Goal: Task Accomplishment & Management: Manage account settings

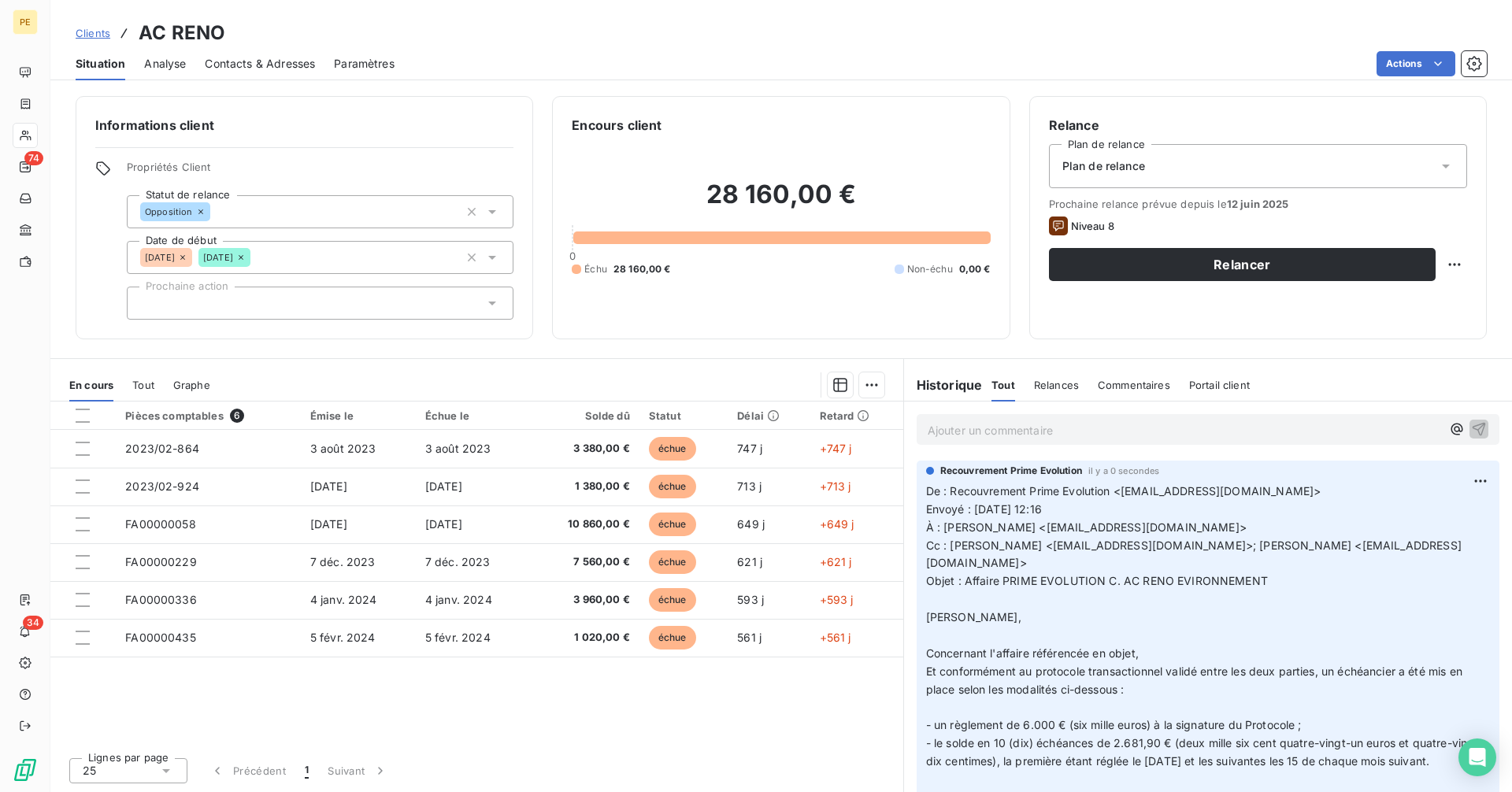
click at [92, 32] on span "Clients" at bounding box center [93, 33] width 35 height 13
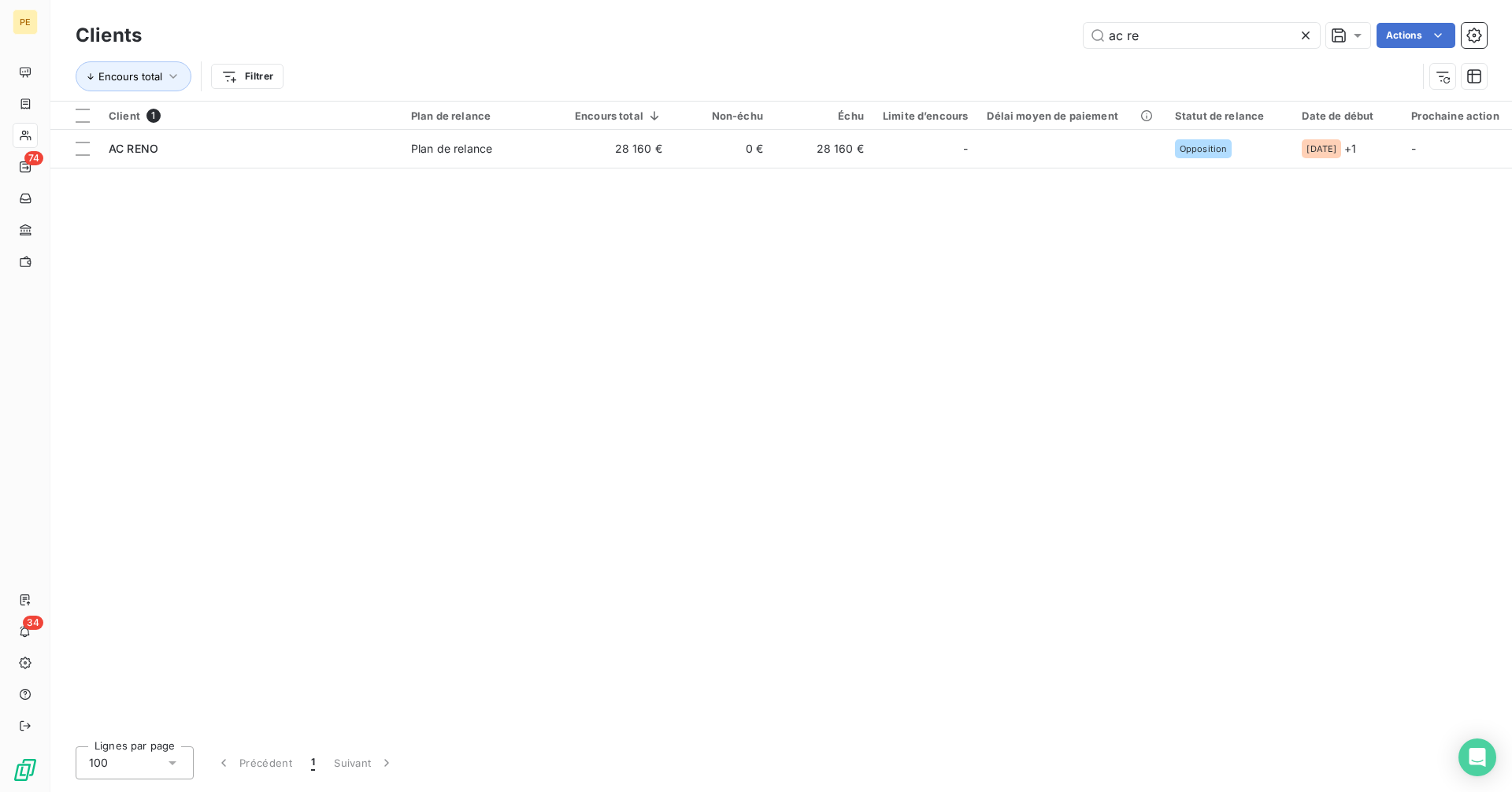
drag, startPoint x: 1184, startPoint y: 34, endPoint x: 1019, endPoint y: 44, distance: 165.3
click at [1025, 44] on div "ac re Actions" at bounding box center [823, 36] width 1326 height 25
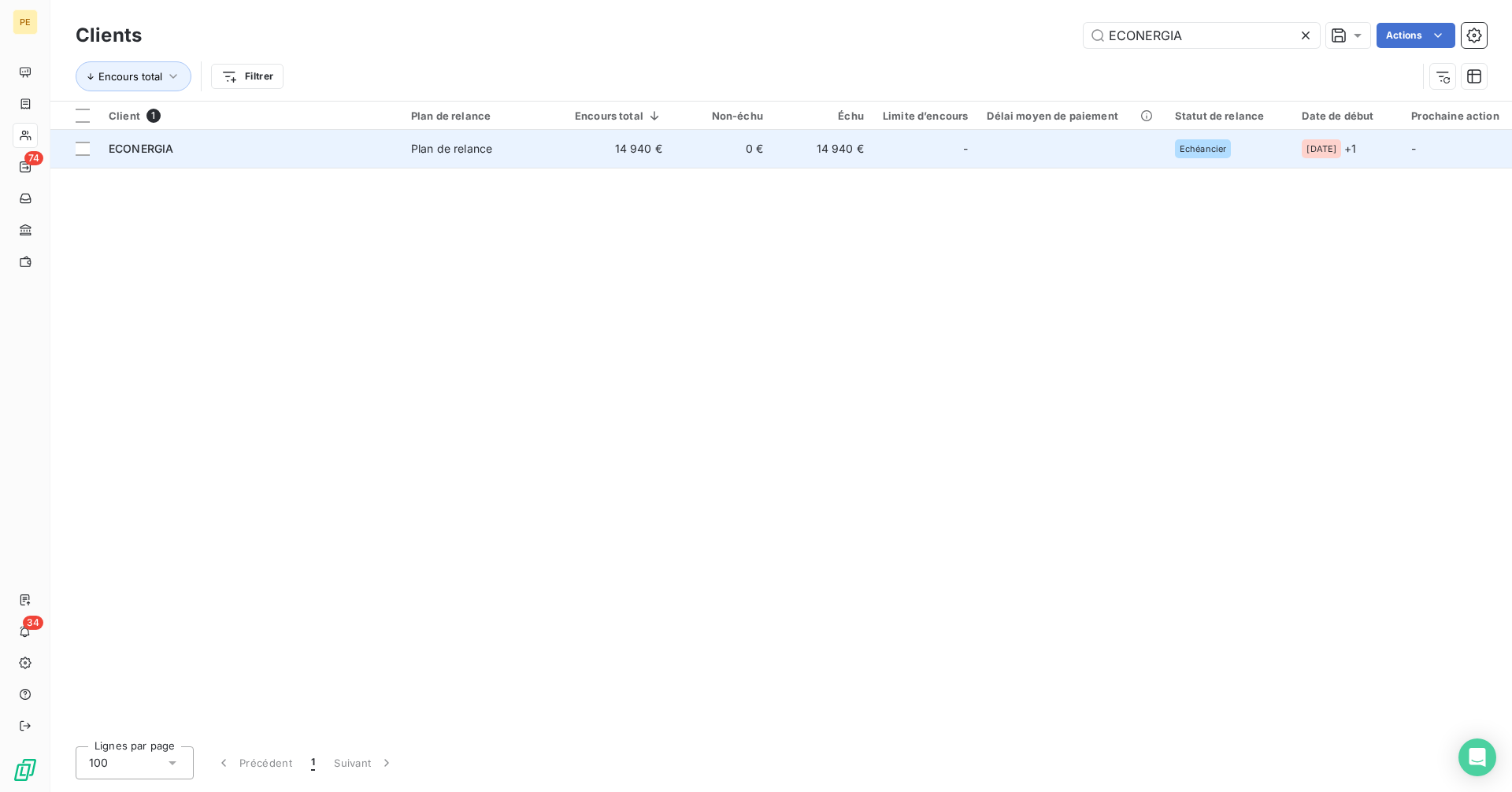
type input "ECONERGIA"
click at [752, 156] on td "0 €" at bounding box center [722, 149] width 101 height 38
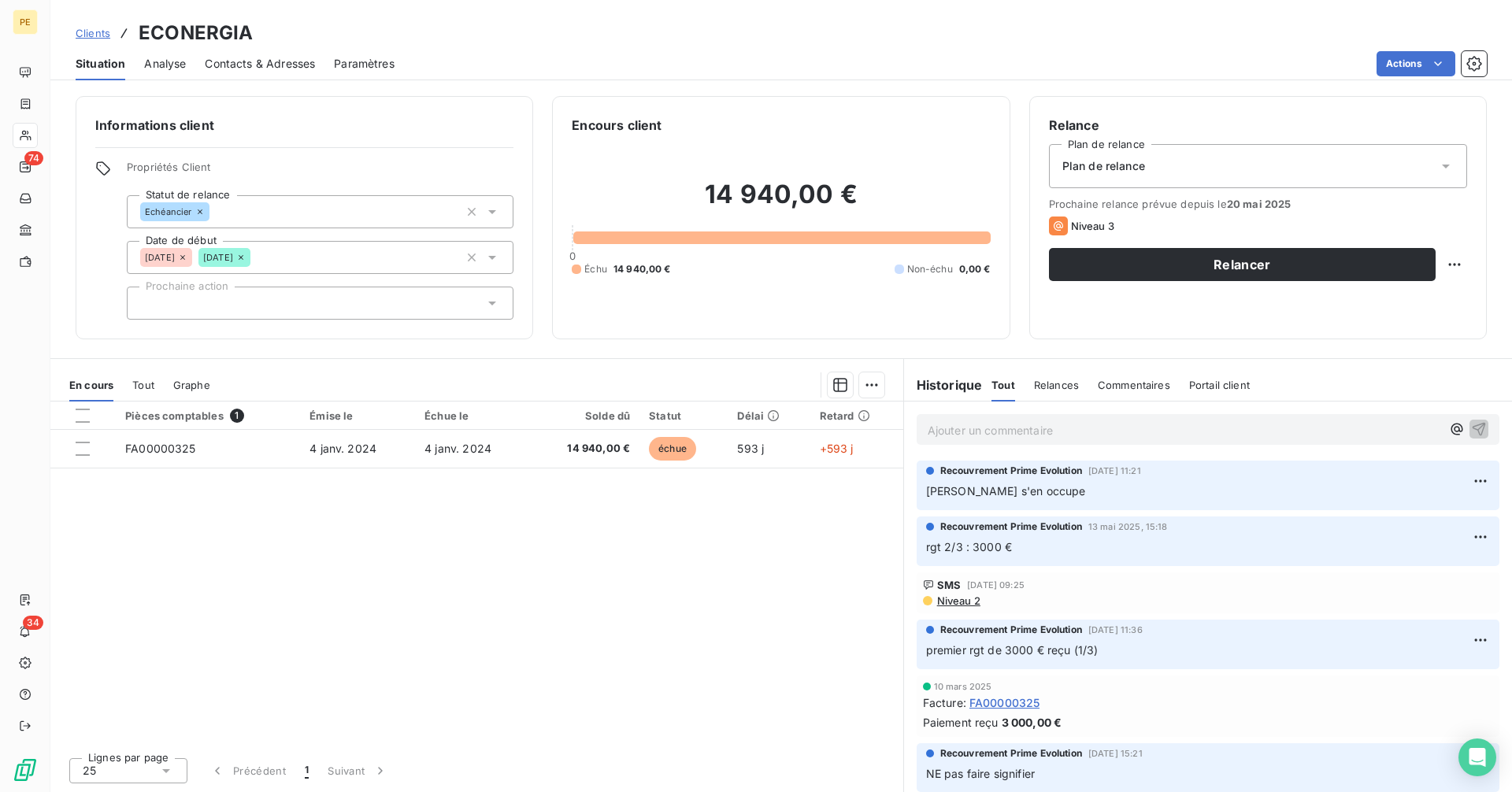
drag, startPoint x: 965, startPoint y: 494, endPoint x: 1062, endPoint y: 493, distance: 97.0
click at [985, 493] on span "[PERSON_NAME] s'en occupe" at bounding box center [1006, 490] width 159 height 13
click at [1068, 494] on p "[PERSON_NAME] s'en occupe" at bounding box center [1208, 491] width 564 height 18
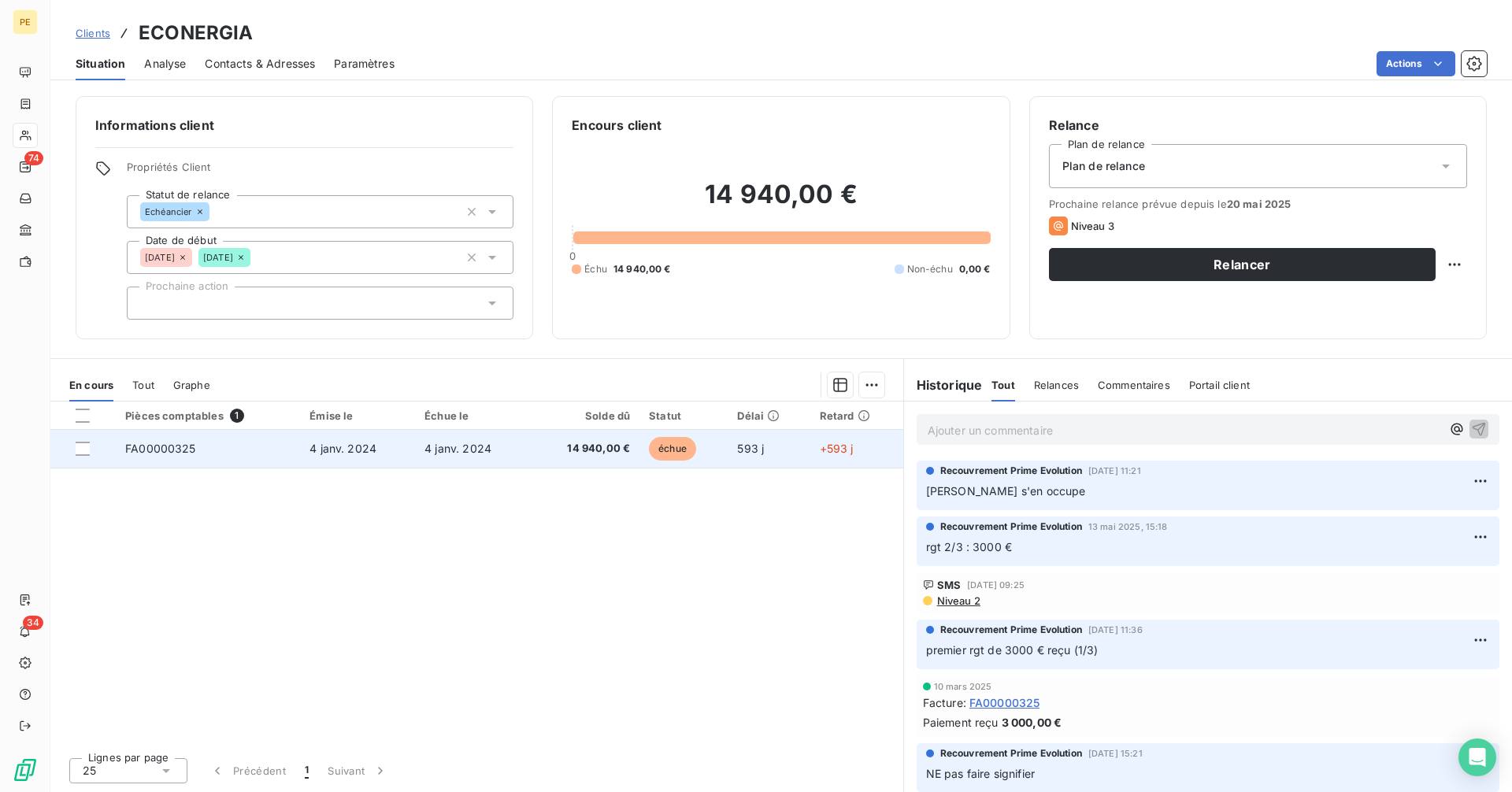
click at [595, 449] on span "14 940,00 €" at bounding box center [584, 449] width 91 height 16
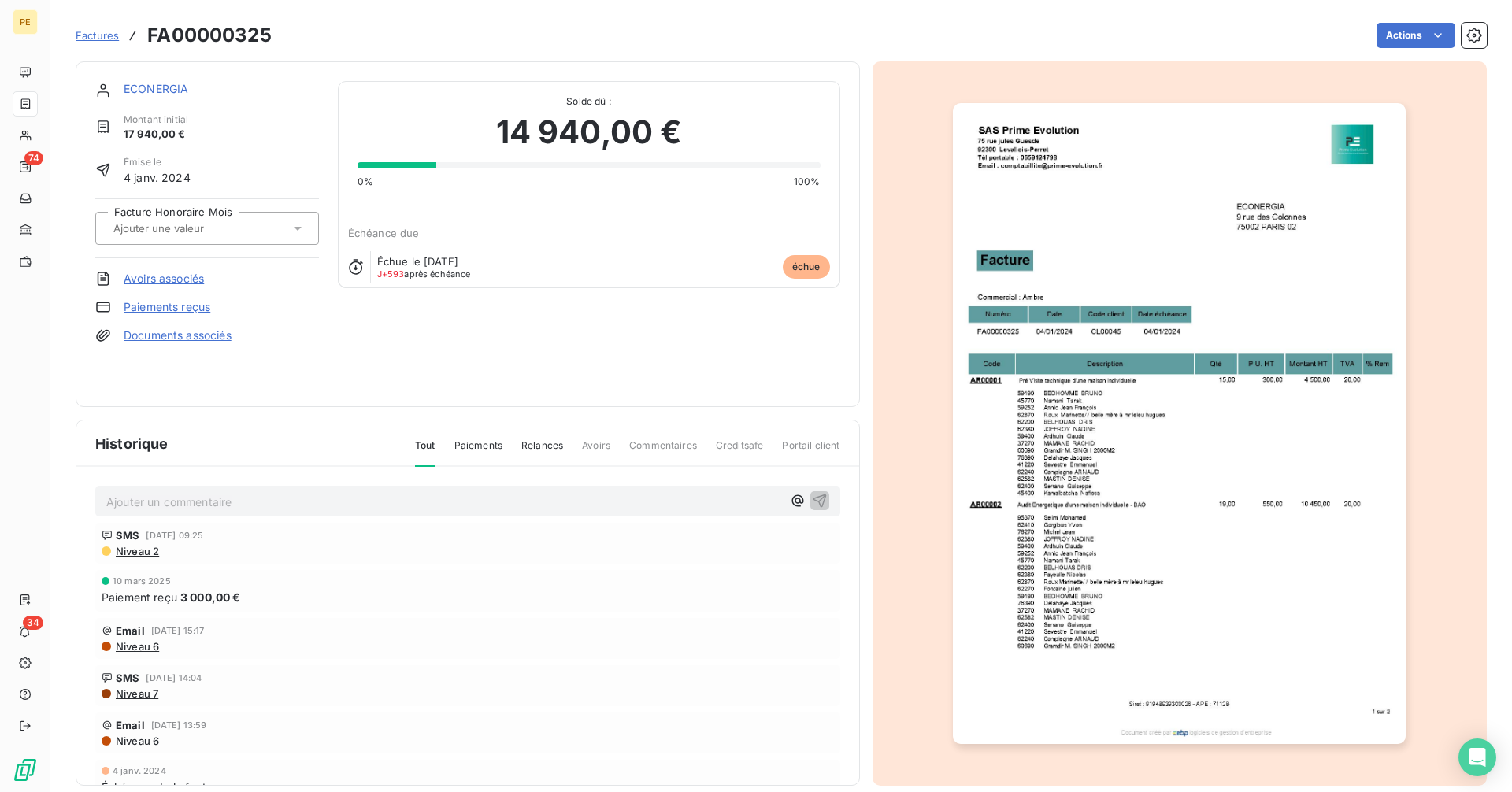
click at [188, 310] on link "Paiements reçus" at bounding box center [167, 307] width 87 height 16
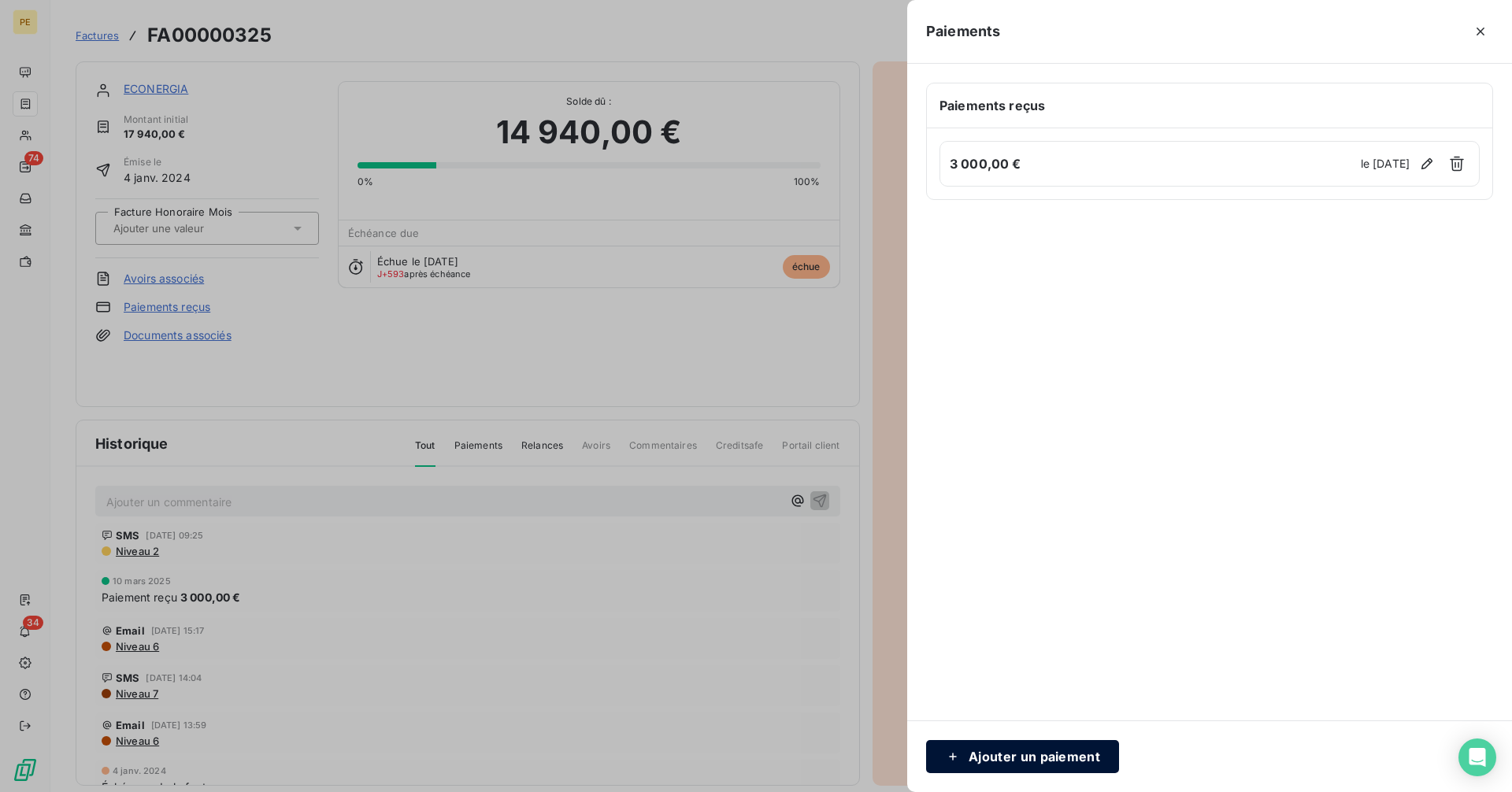
click at [1052, 752] on button "Ajouter un paiement" at bounding box center [1022, 756] width 193 height 33
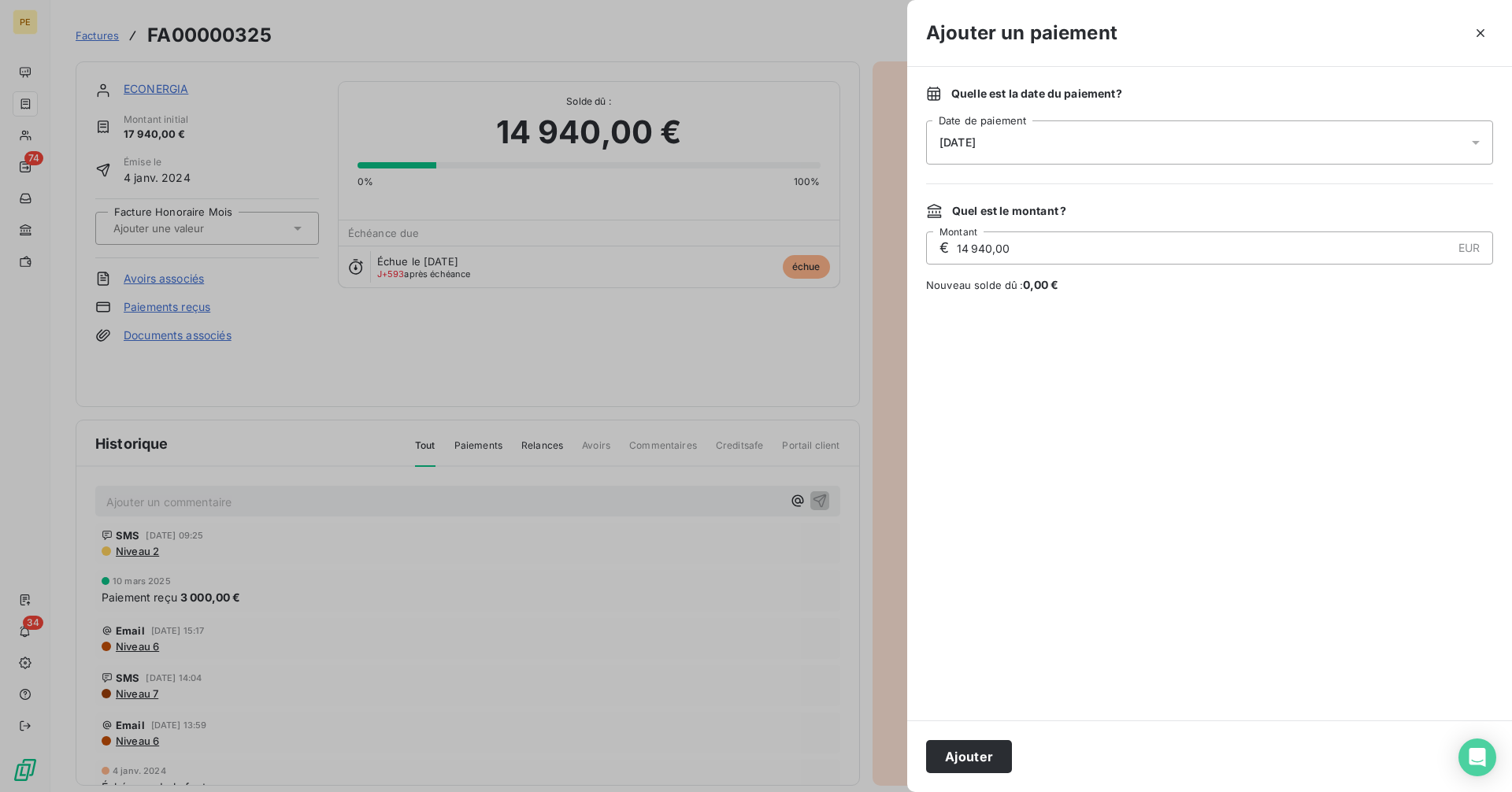
click at [1034, 257] on input "14 940,00" at bounding box center [1203, 248] width 496 height 32
click at [961, 251] on input "14 940,00" at bounding box center [1203, 248] width 496 height 32
click at [1064, 250] on input "14 940,00" at bounding box center [1203, 248] width 496 height 32
click at [1105, 254] on input "14 940,00" at bounding box center [1203, 248] width 496 height 32
click at [1098, 254] on input "14 940,00" at bounding box center [1203, 248] width 496 height 32
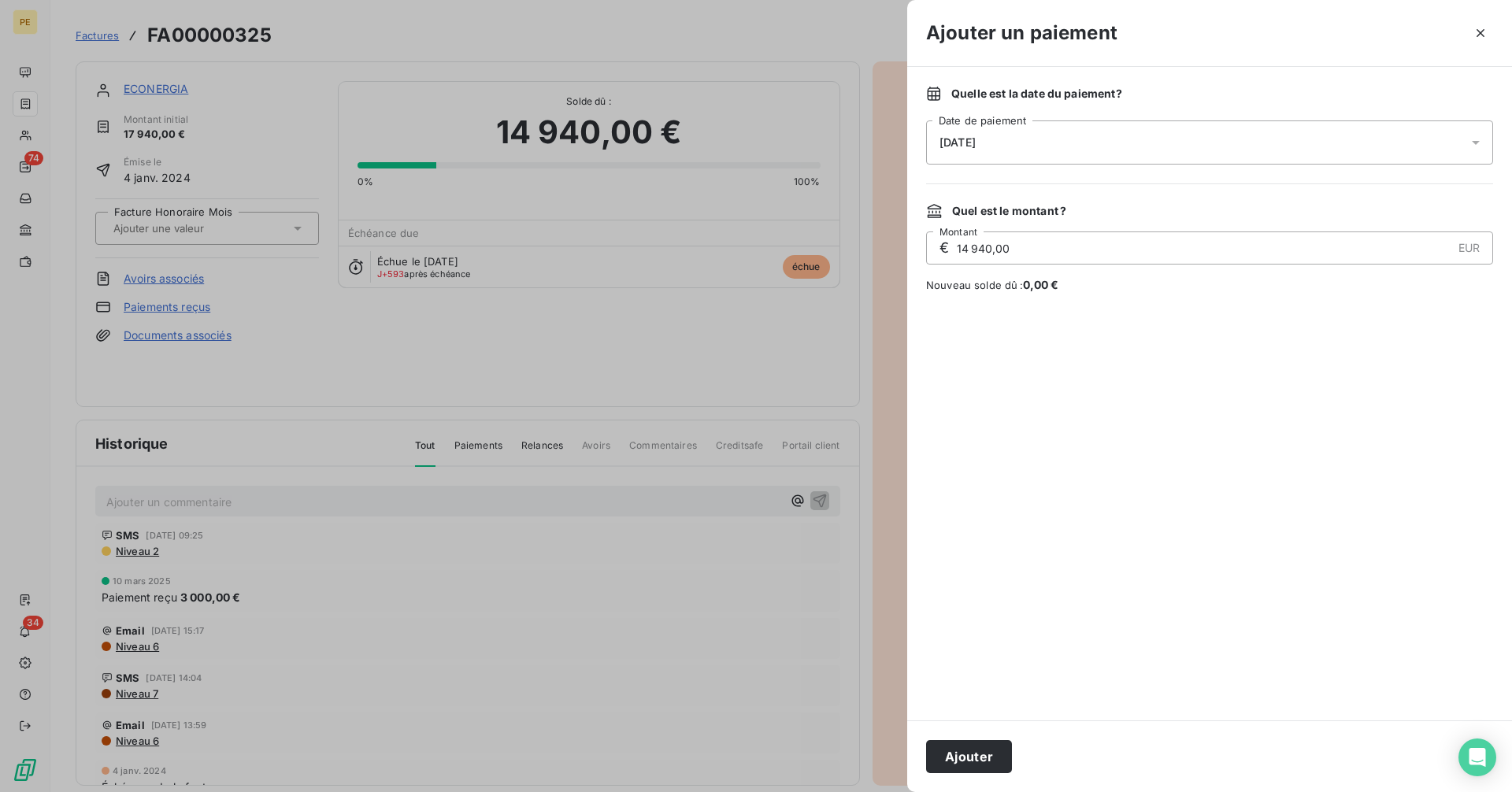
click at [959, 251] on input "14 940,00" at bounding box center [1203, 248] width 496 height 32
click at [1031, 251] on input "14 940,00" at bounding box center [1203, 248] width 496 height 32
type input "10 480,00"
click at [1041, 140] on div "[DATE]" at bounding box center [1210, 143] width 567 height 44
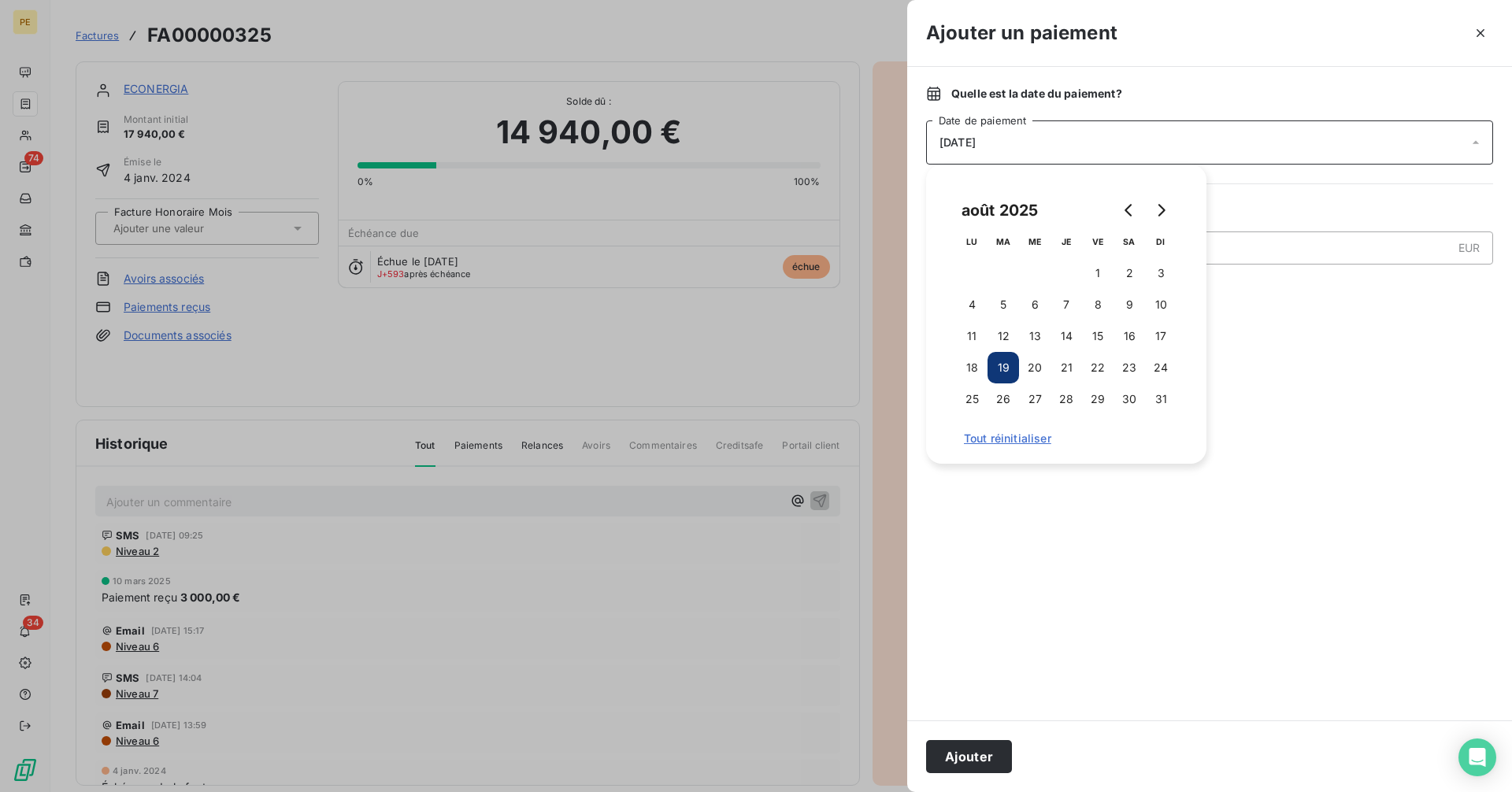
click at [1007, 371] on button "19" at bounding box center [1003, 368] width 32 height 32
click at [974, 748] on button "Ajouter" at bounding box center [969, 756] width 86 height 33
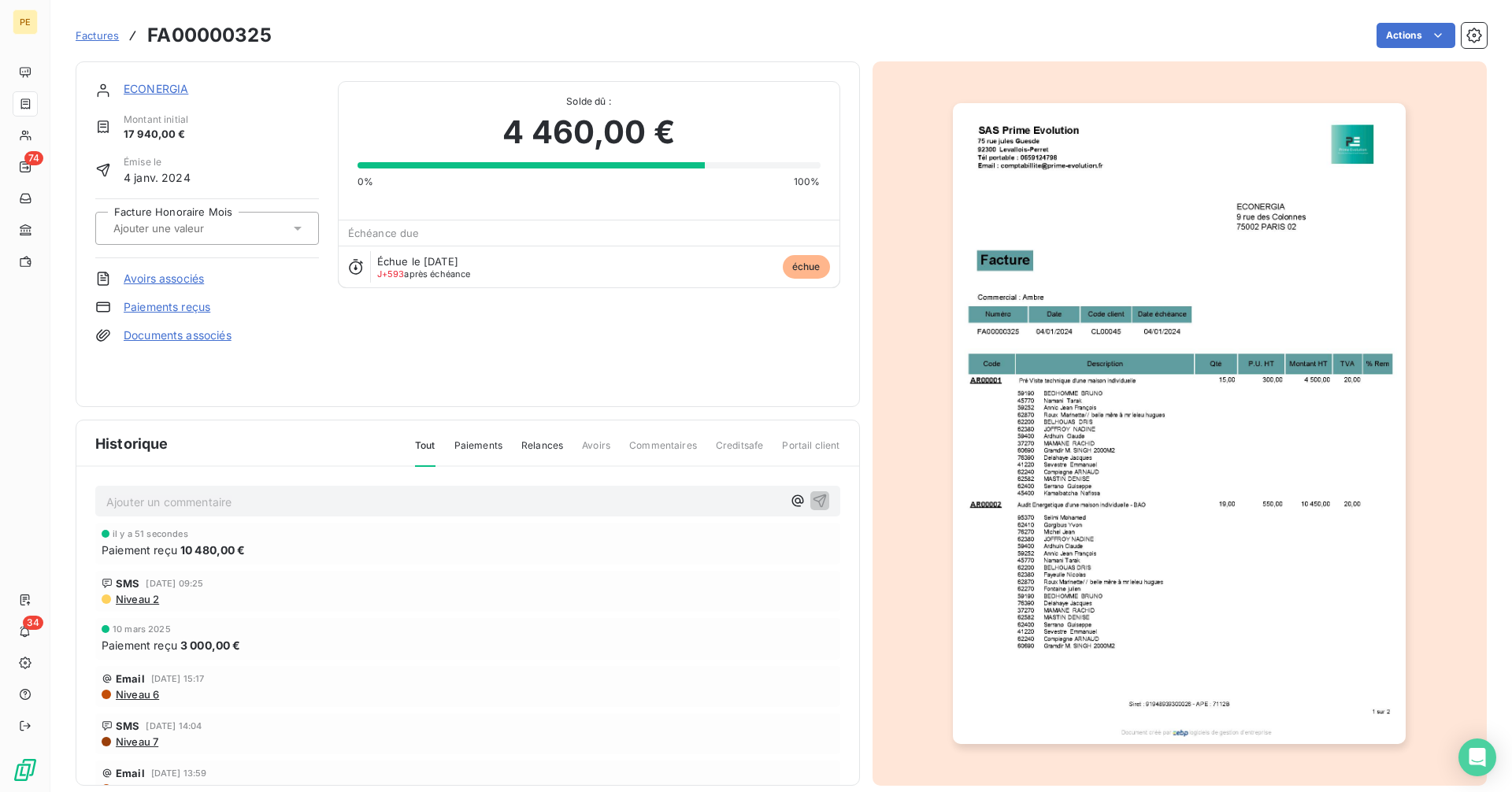
click at [151, 93] on link "ECONERGIA" at bounding box center [156, 88] width 65 height 13
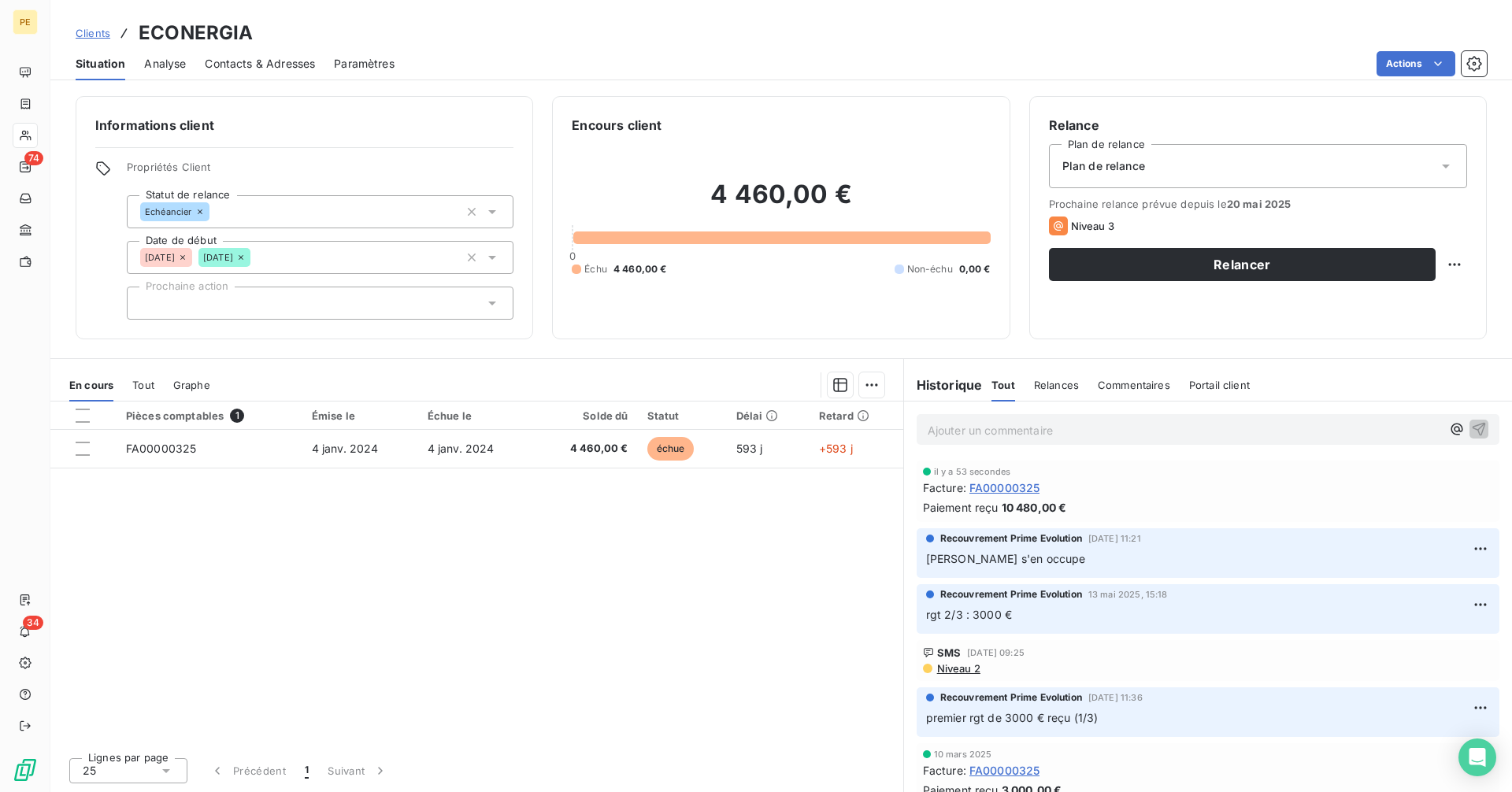
click at [242, 66] on span "Contacts & Adresses" at bounding box center [260, 64] width 111 height 16
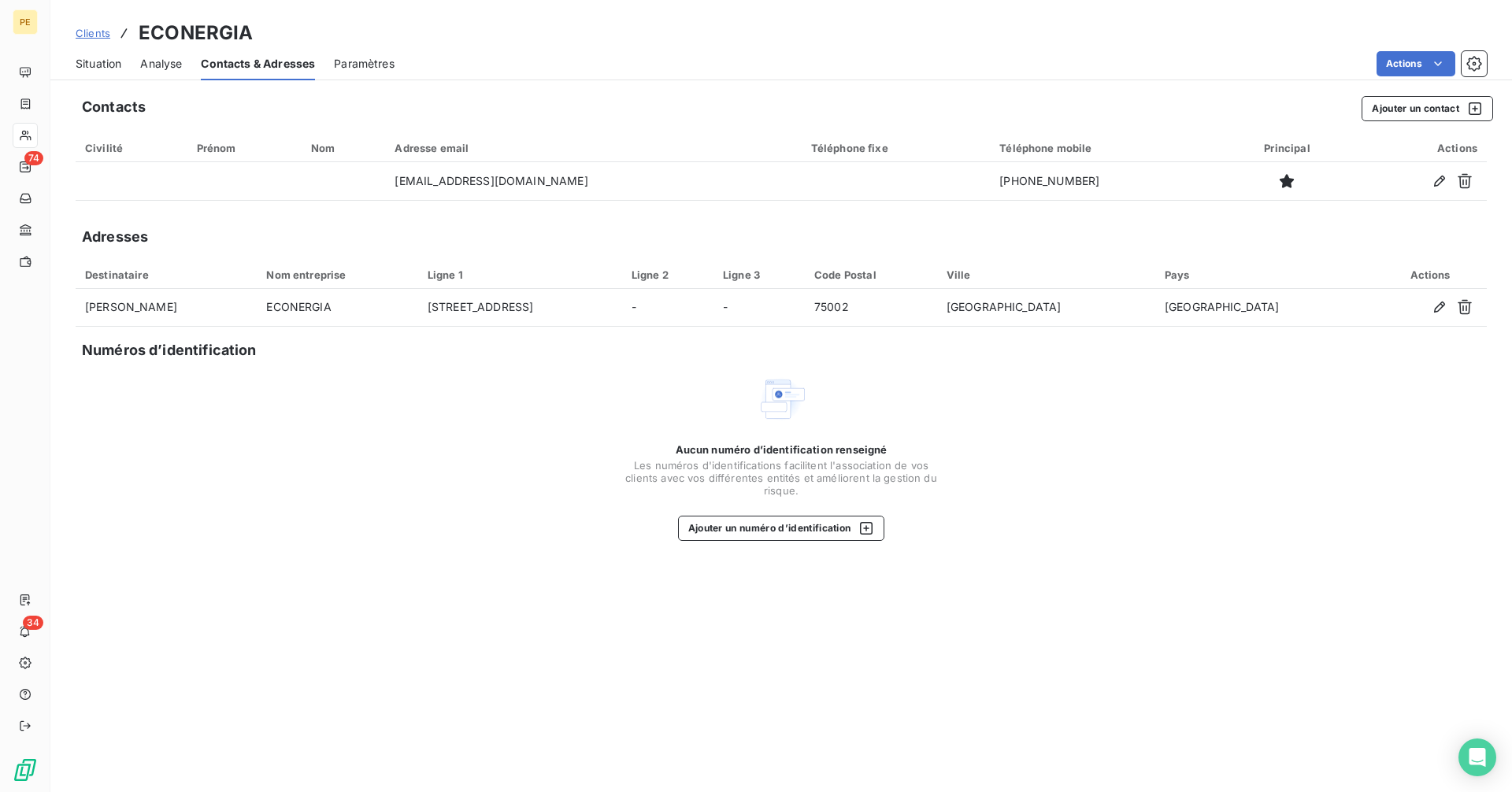
click at [101, 58] on span "Situation" at bounding box center [99, 64] width 46 height 16
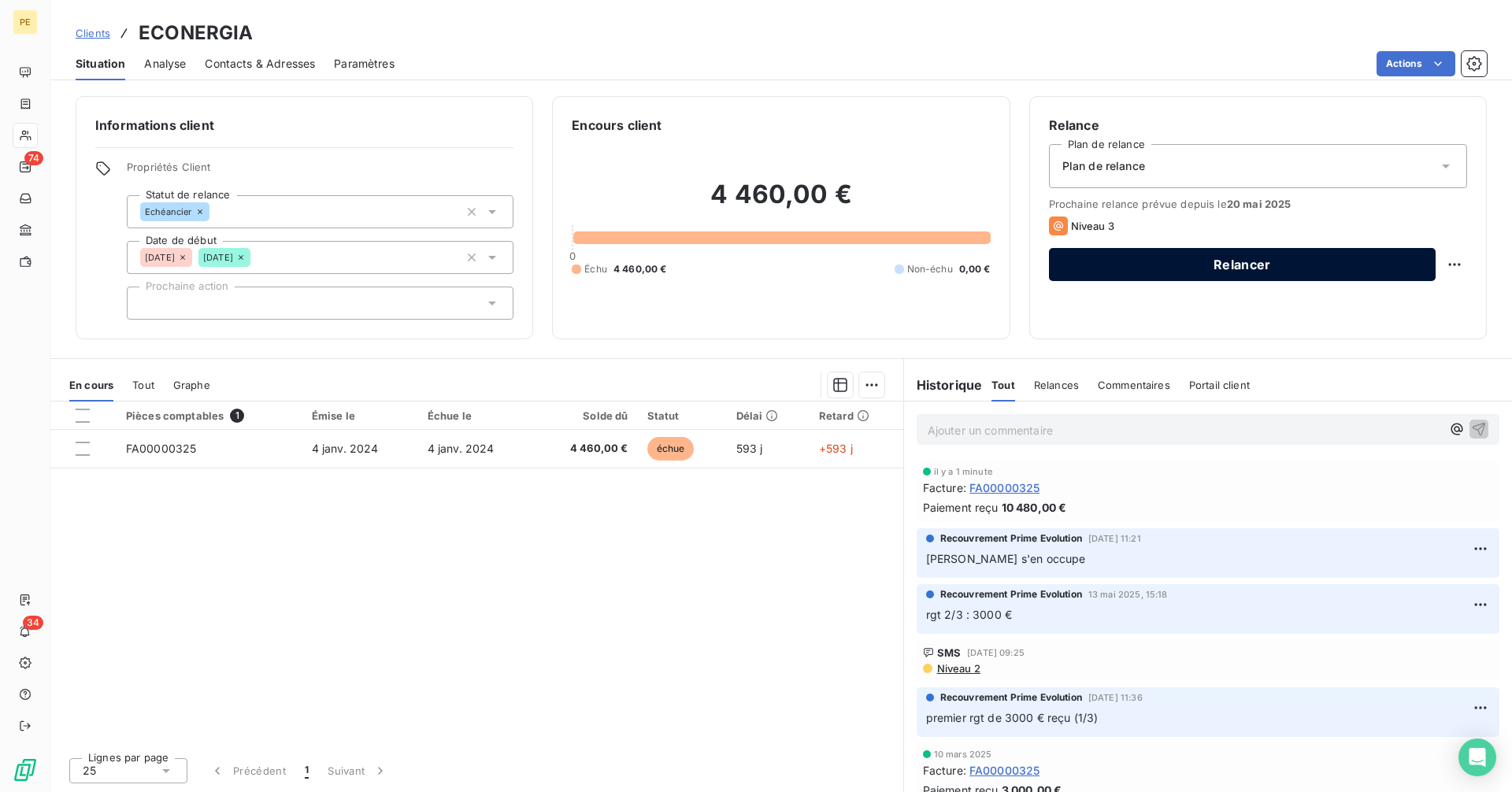
click at [1235, 259] on button "Relancer" at bounding box center [1242, 265] width 387 height 33
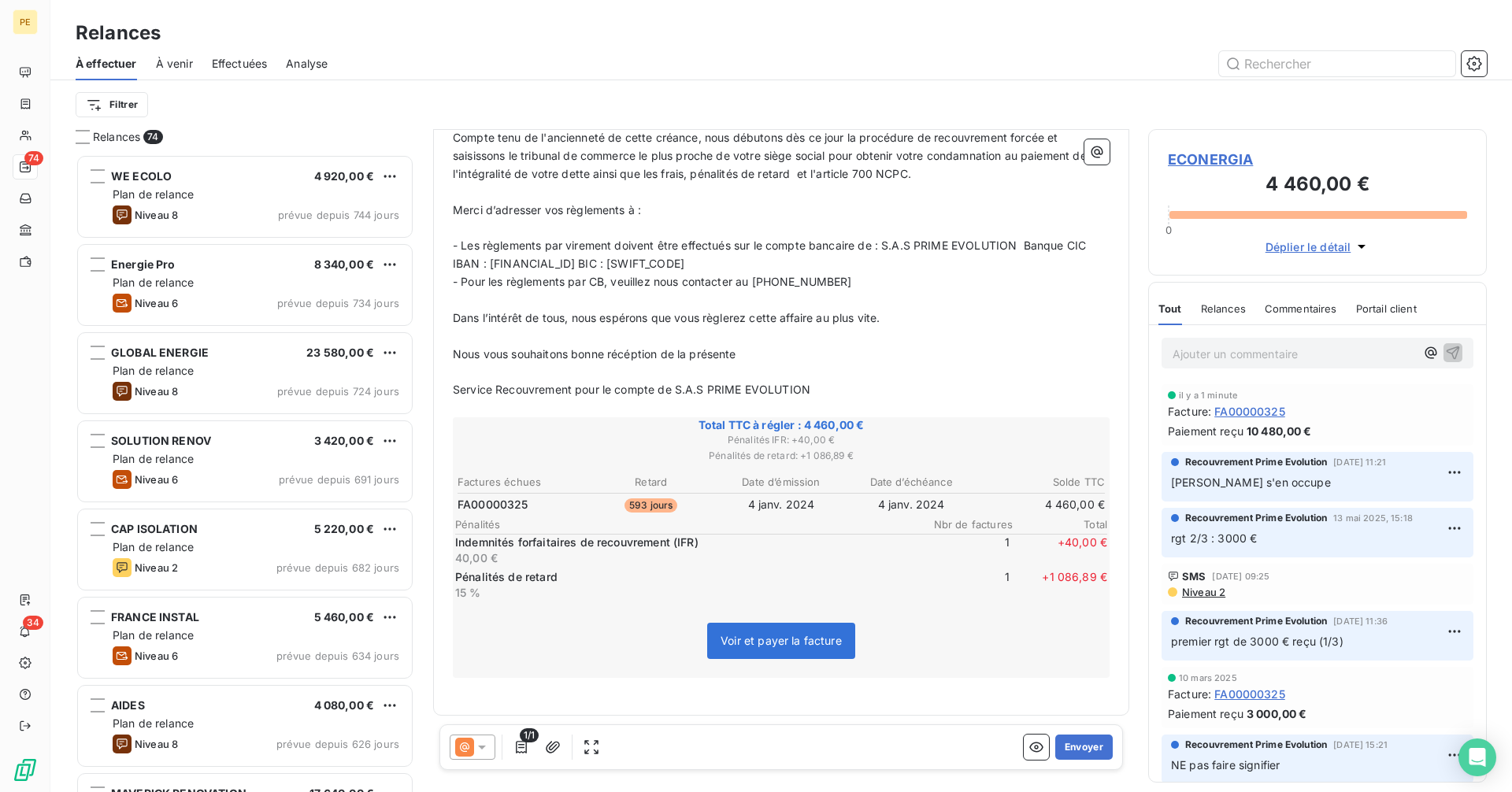
scroll to position [433, 0]
click at [1067, 753] on button "Envoyer" at bounding box center [1083, 747] width 58 height 25
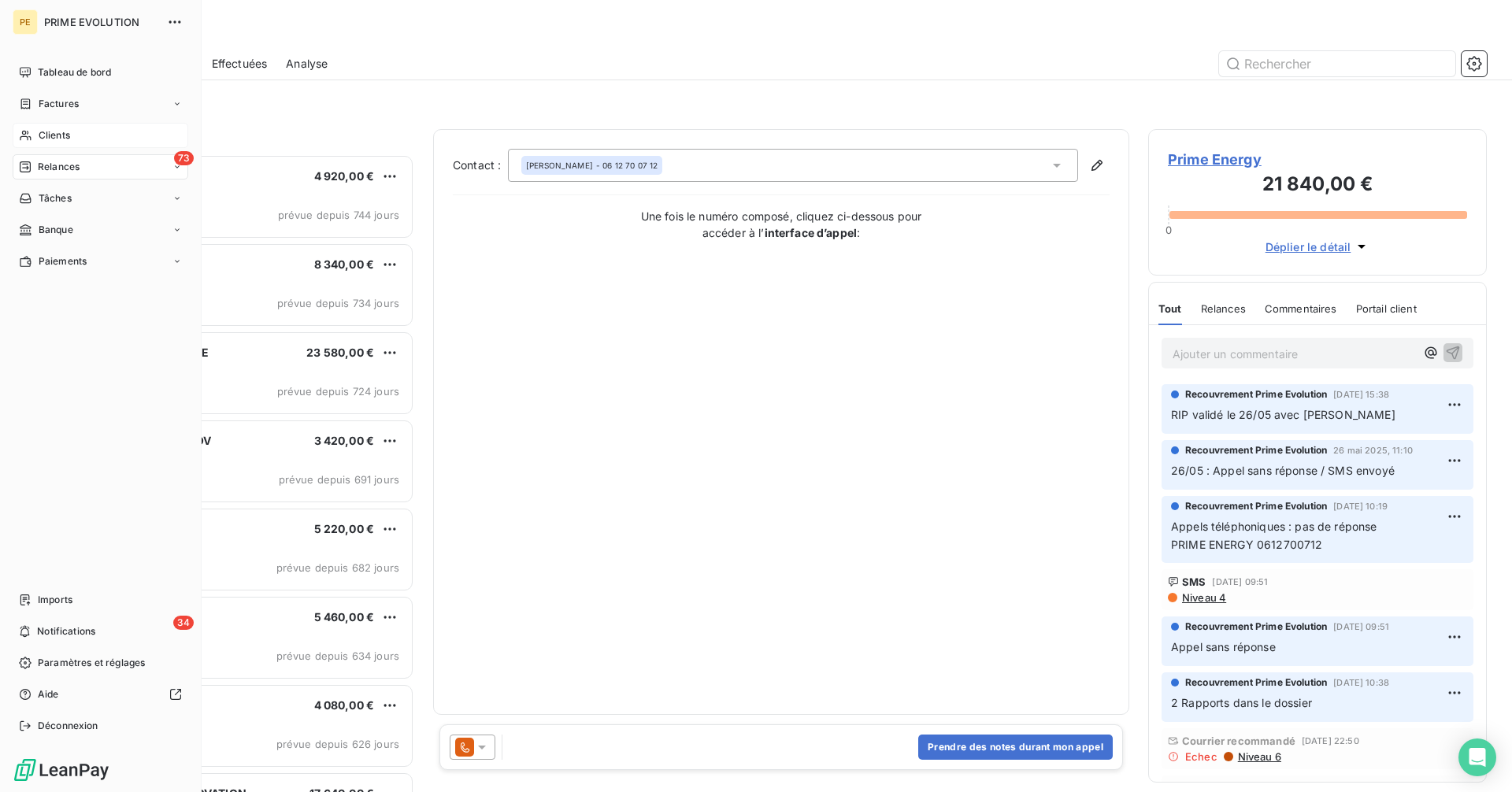
click at [37, 136] on div "Clients" at bounding box center [100, 136] width 175 height 25
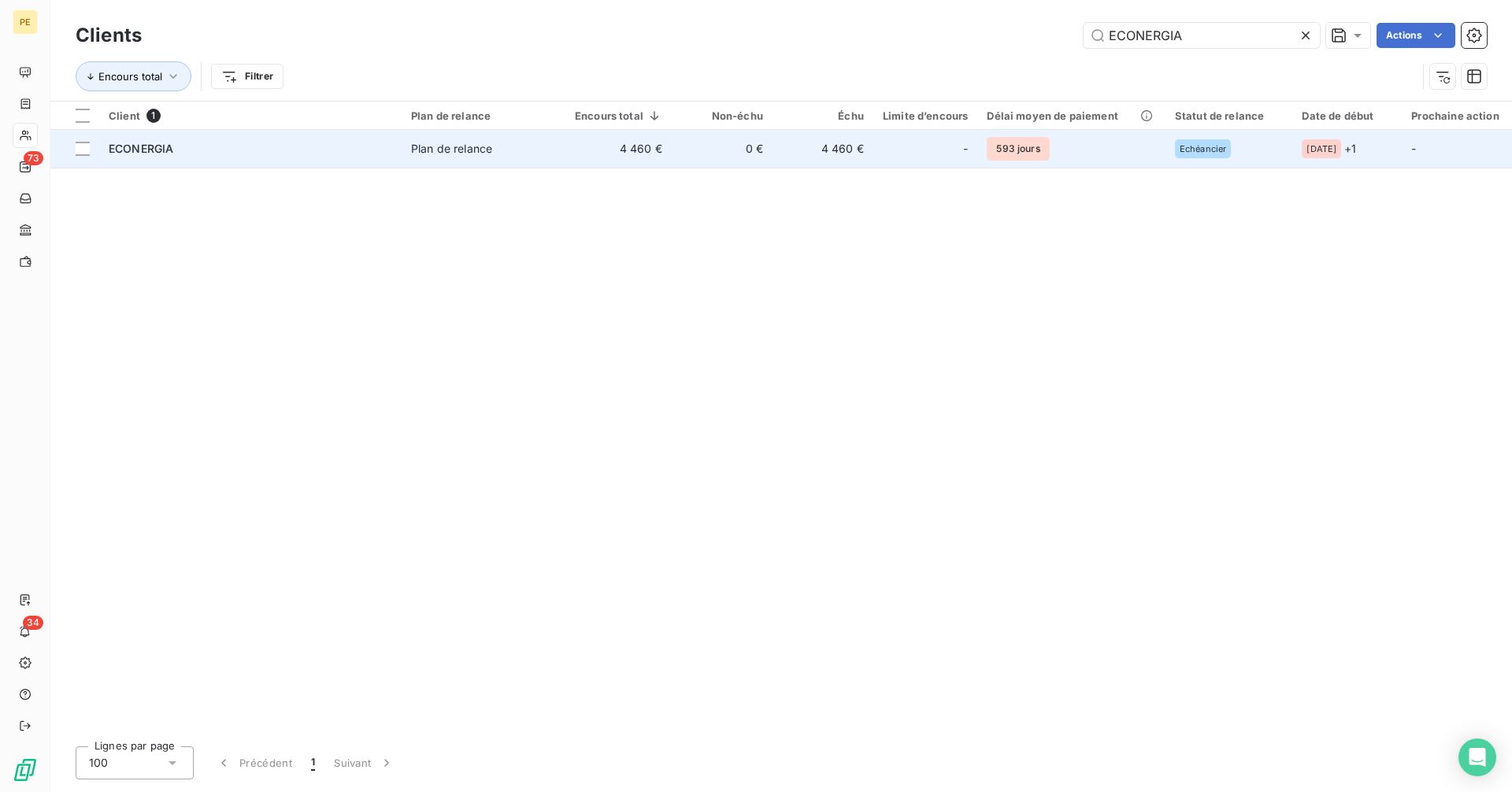
click at [681, 145] on td "0 €" at bounding box center [722, 149] width 101 height 38
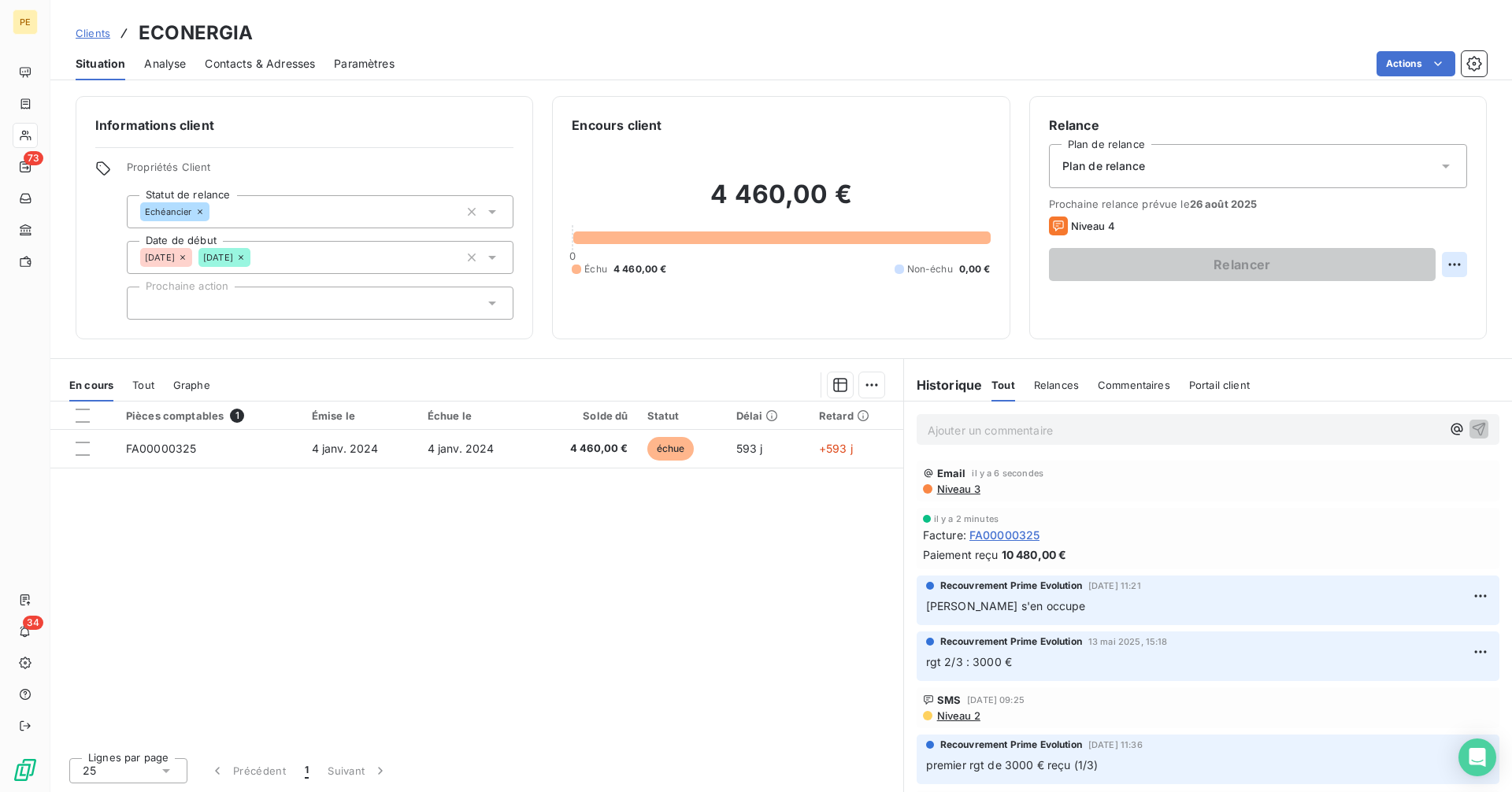
click at [1451, 261] on html "PE 73 34 Clients ECONERGIA Situation Analyse Contacts & Adresses Paramètres Act…" at bounding box center [756, 396] width 1512 height 792
click at [1386, 302] on div "Replanifier cette action" at bounding box center [1389, 299] width 141 height 25
select select "7"
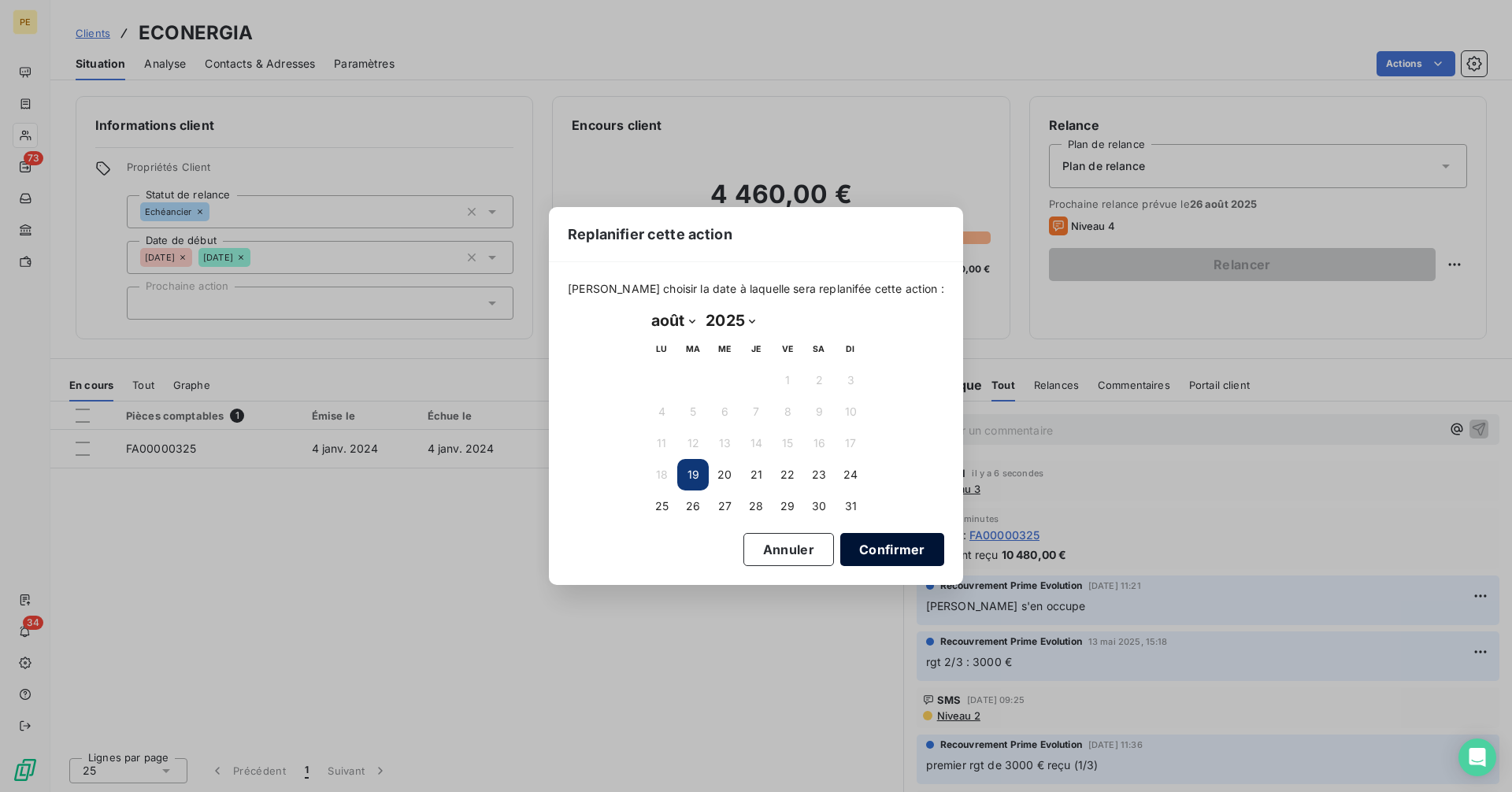
click at [880, 542] on button "Confirmer" at bounding box center [892, 550] width 104 height 33
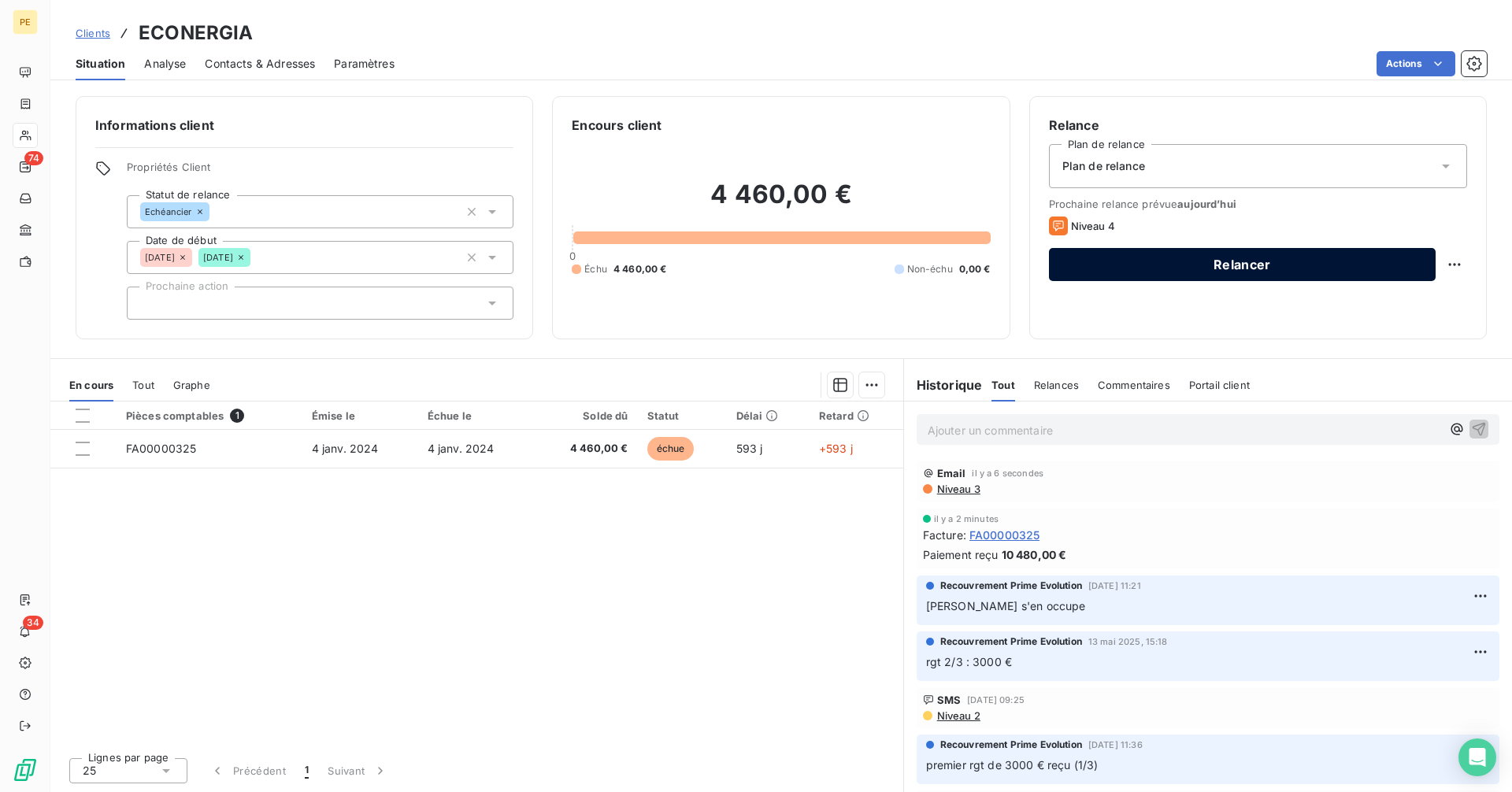
click at [1236, 274] on button "Relancer" at bounding box center [1242, 265] width 387 height 33
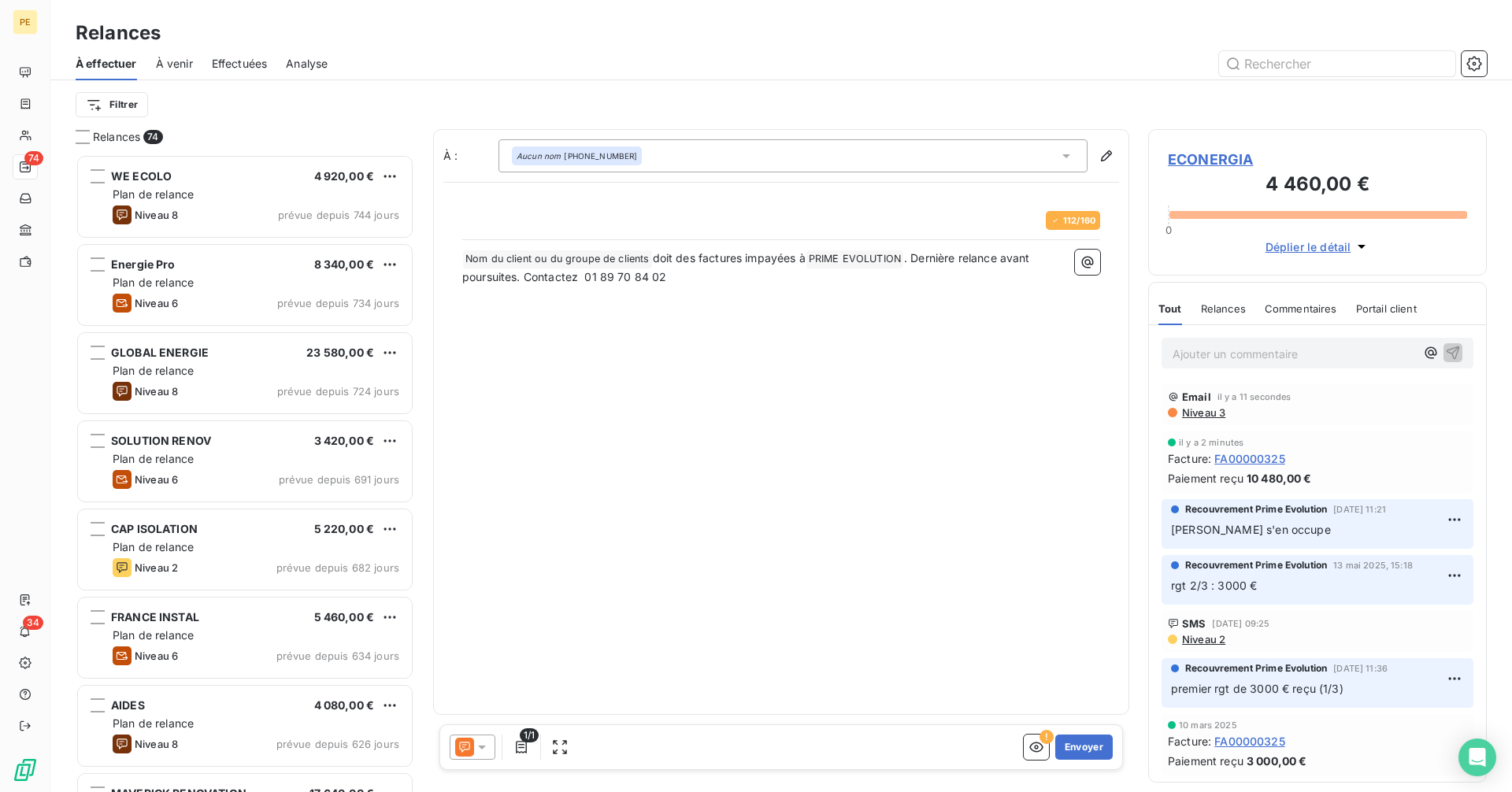
scroll to position [626, 327]
click at [1083, 751] on button "Envoyer" at bounding box center [1083, 747] width 58 height 25
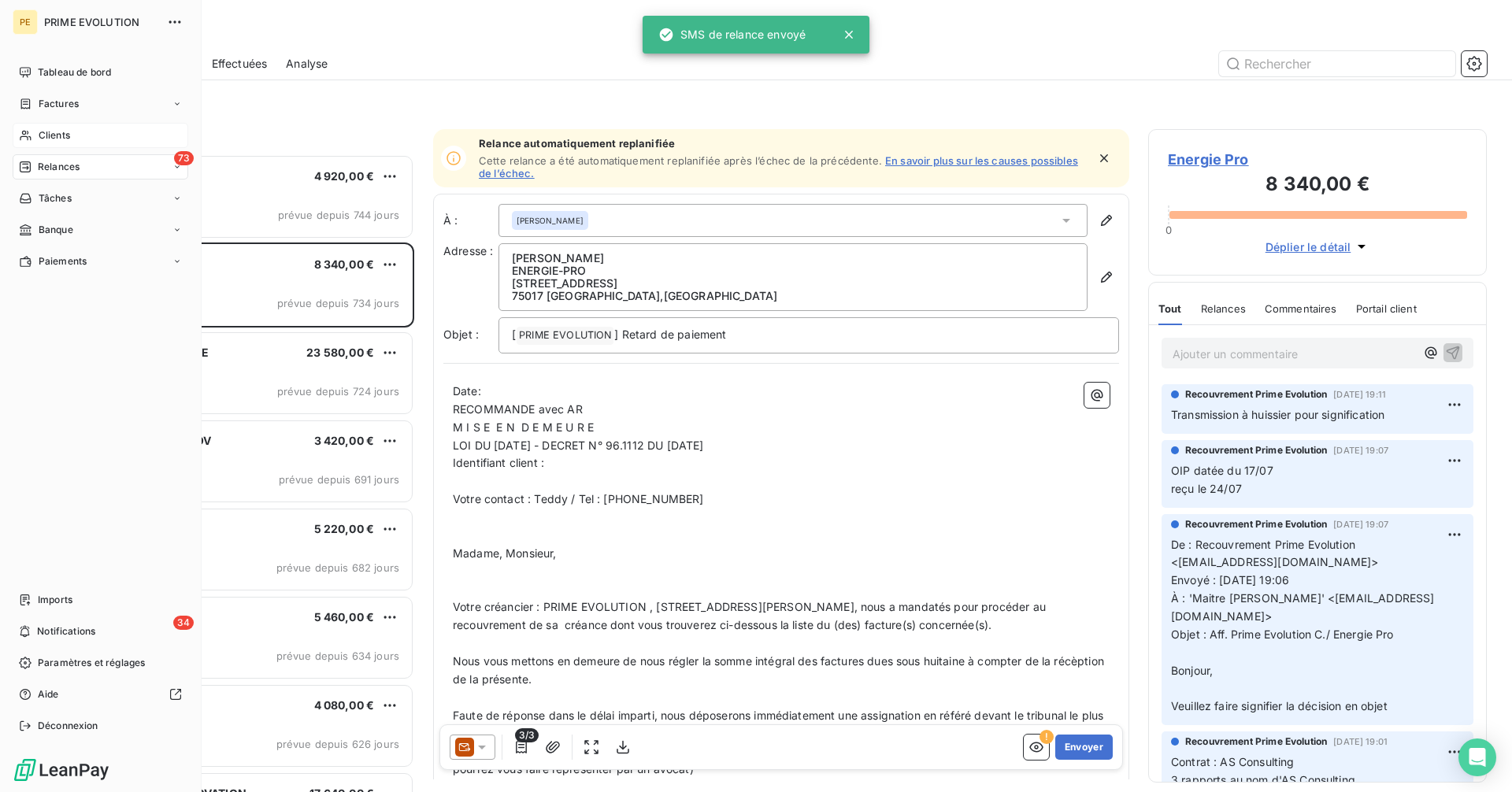
drag, startPoint x: 41, startPoint y: 132, endPoint x: 51, endPoint y: 132, distance: 10.0
click at [42, 132] on span "Clients" at bounding box center [54, 136] width 32 height 14
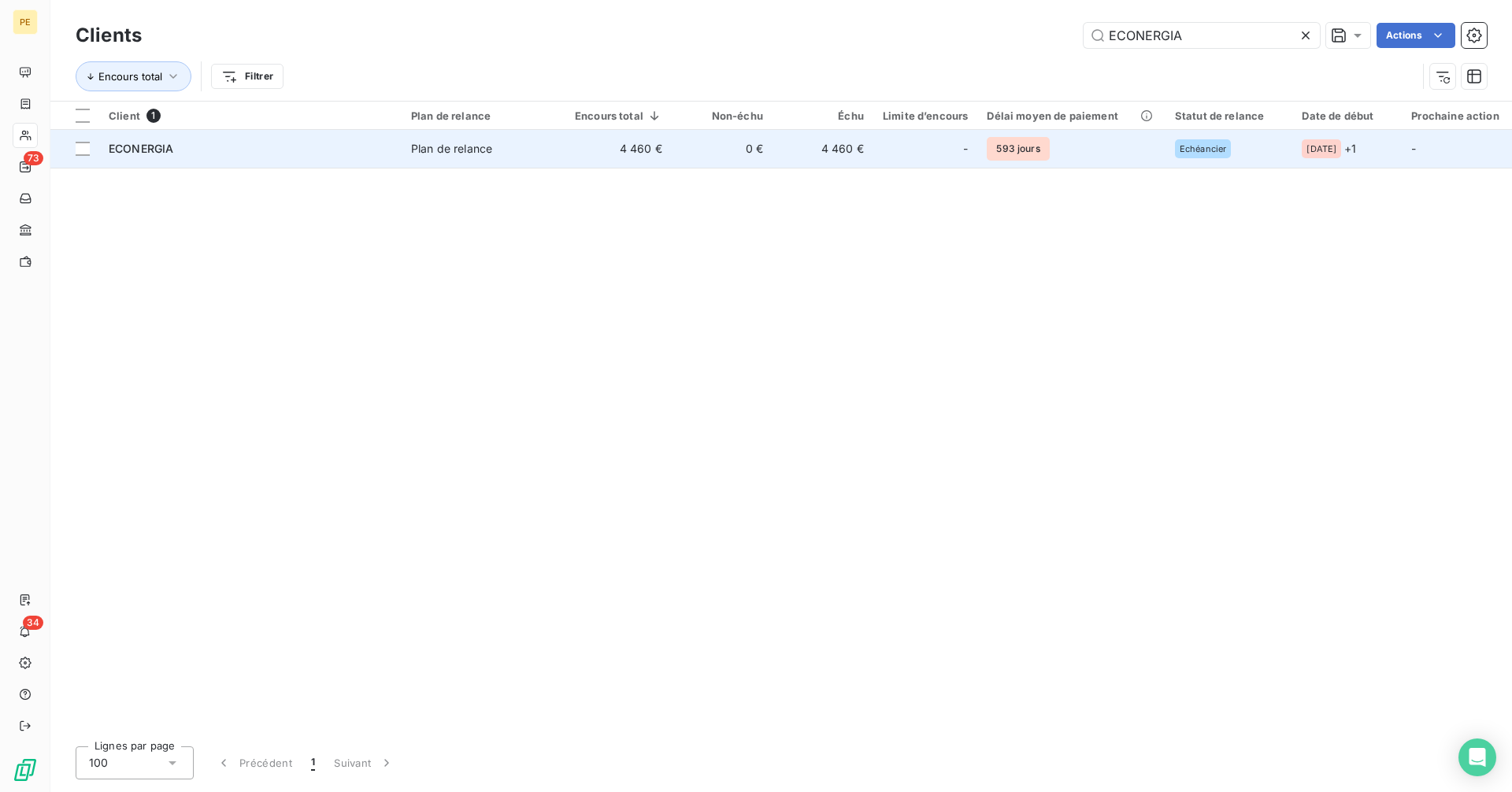
click at [519, 143] on span "Plan de relance" at bounding box center [483, 148] width 144 height 16
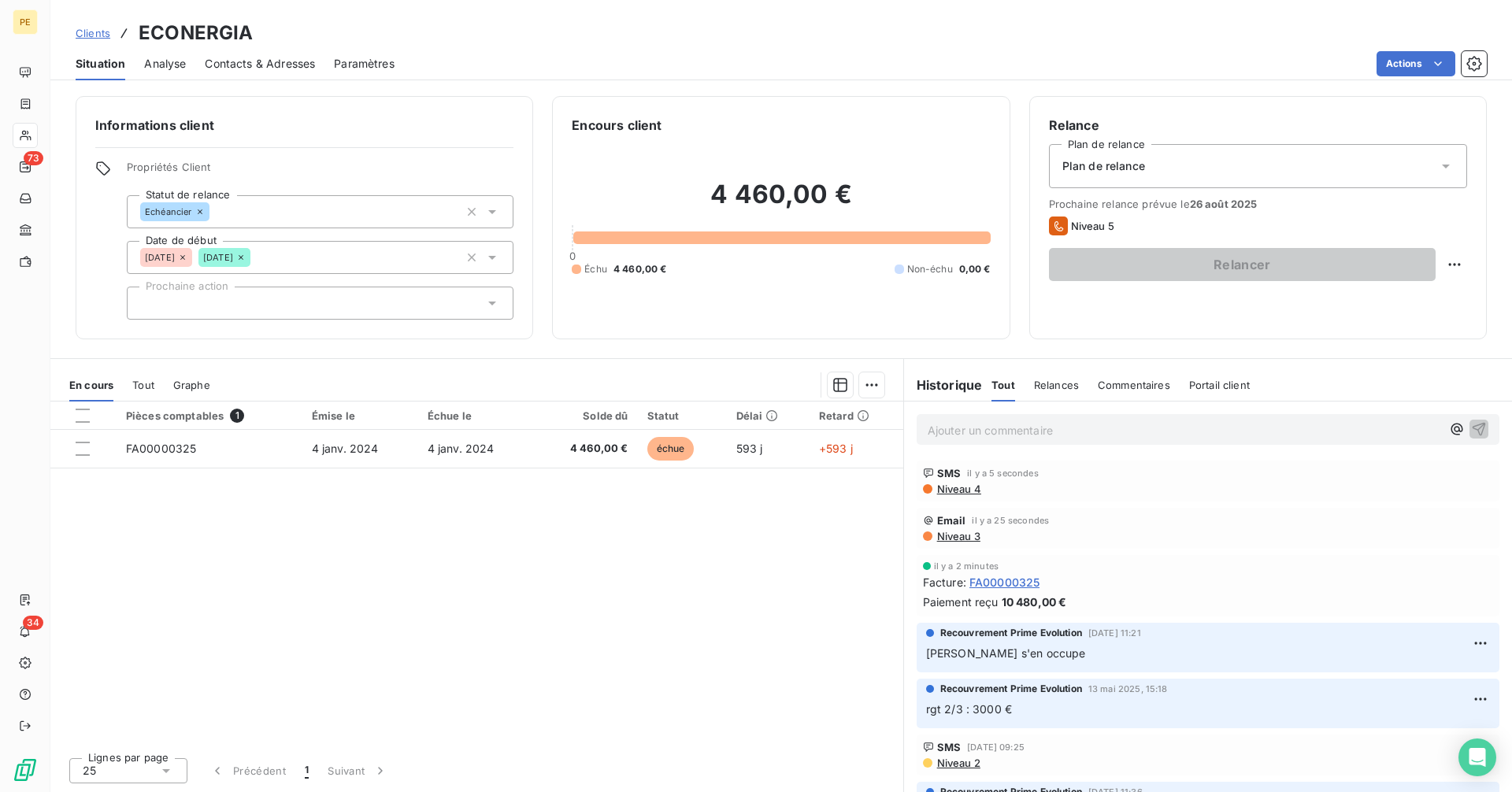
click at [242, 74] on div "Contacts & Adresses" at bounding box center [260, 64] width 111 height 33
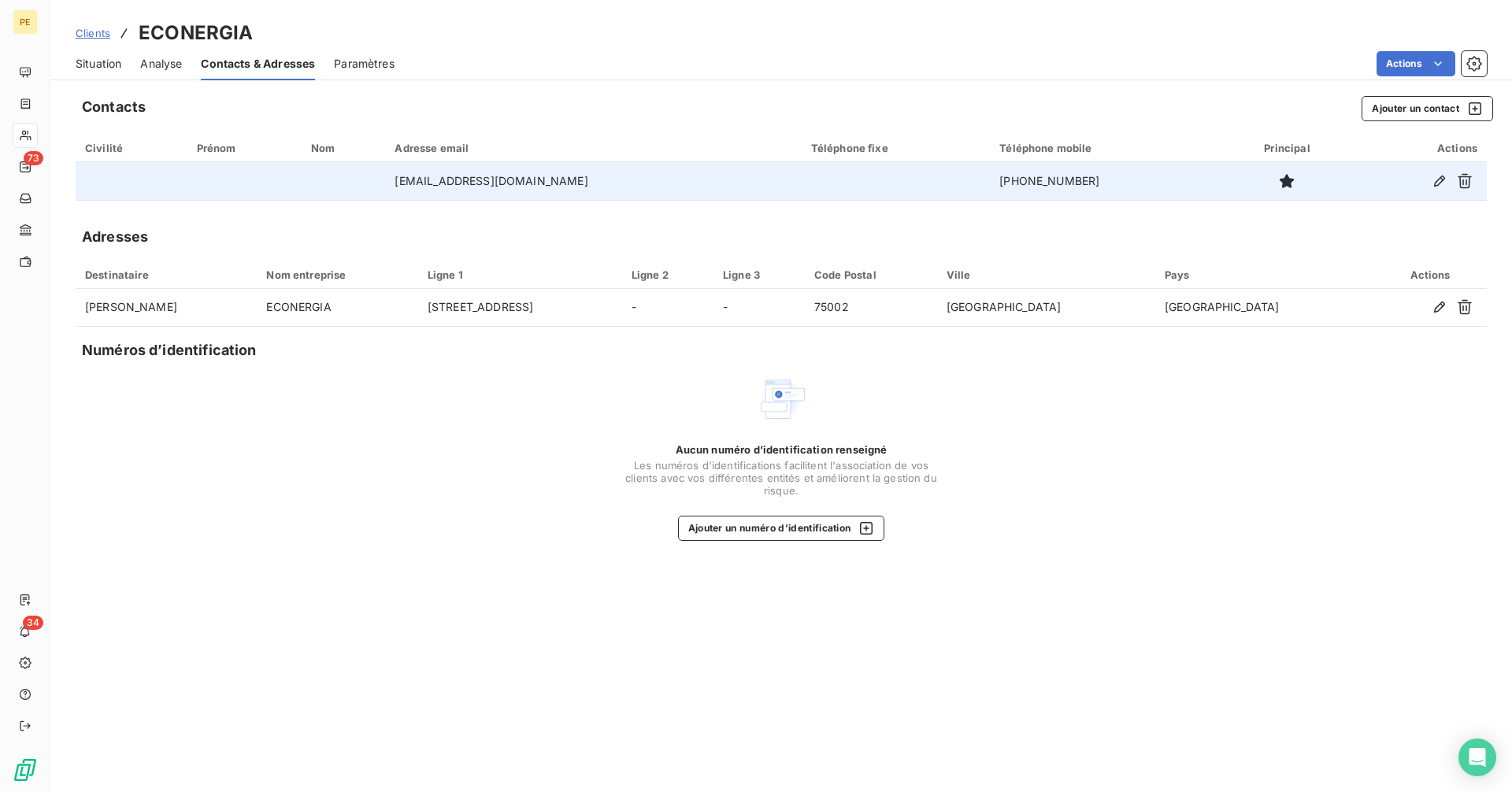
click at [996, 194] on td "[PHONE_NUMBER]" at bounding box center [1105, 181] width 233 height 38
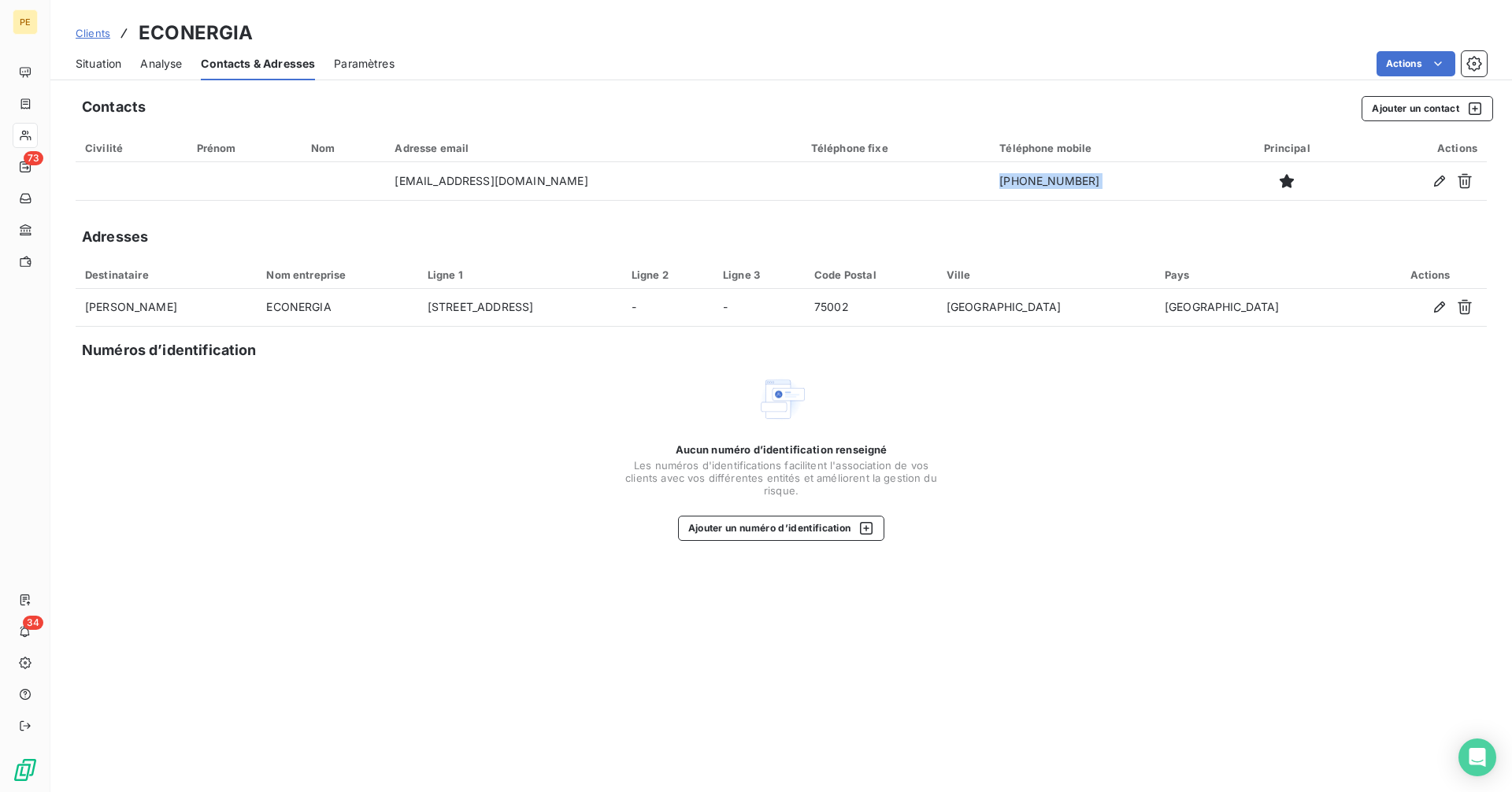
copy tr "[PHONE_NUMBER]"
click at [108, 67] on span "Situation" at bounding box center [99, 64] width 46 height 16
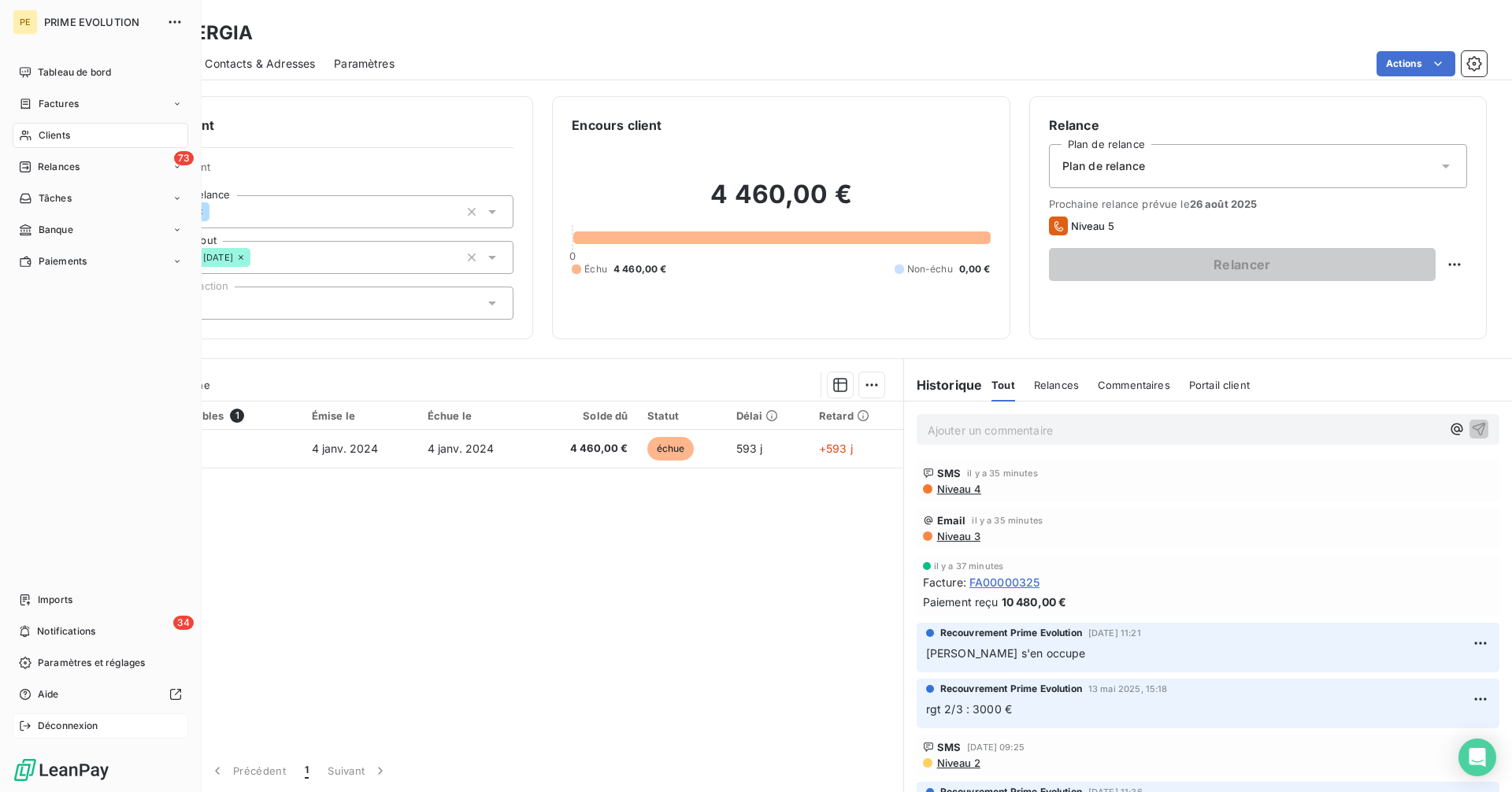
click at [49, 724] on span "Déconnexion" at bounding box center [68, 726] width 61 height 14
